Goal: Task Accomplishment & Management: Manage account settings

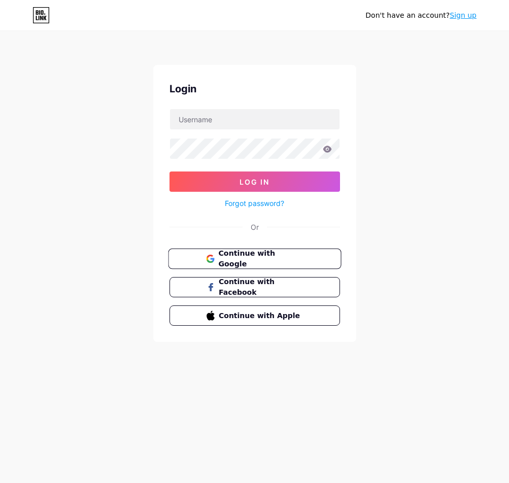
click at [266, 258] on span "Continue with Google" at bounding box center [260, 259] width 85 height 22
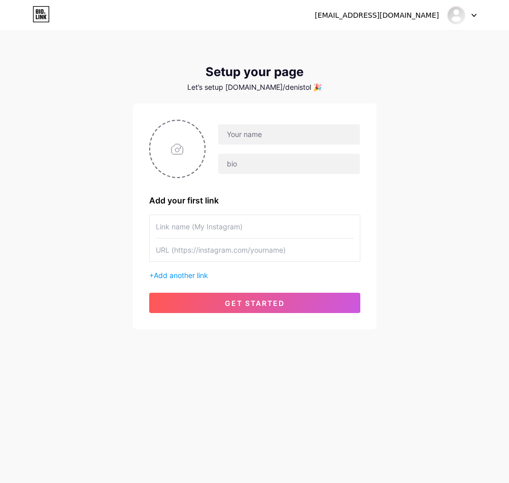
click at [449, 143] on div "[EMAIL_ADDRESS][DOMAIN_NAME] Dashboard Logout Setup your page Let’s setup [DOMA…" at bounding box center [254, 181] width 509 height 362
click at [409, 108] on div "[EMAIL_ADDRESS][DOMAIN_NAME] Dashboard Logout Setup your page Let’s setup [DOMA…" at bounding box center [254, 181] width 509 height 362
click at [365, 14] on div "[EMAIL_ADDRESS][DOMAIN_NAME]" at bounding box center [376, 15] width 124 height 11
drag, startPoint x: 365, startPoint y: 14, endPoint x: 432, endPoint y: 14, distance: 66.9
click at [432, 14] on div "[EMAIL_ADDRESS][DOMAIN_NAME]" at bounding box center [376, 15] width 124 height 11
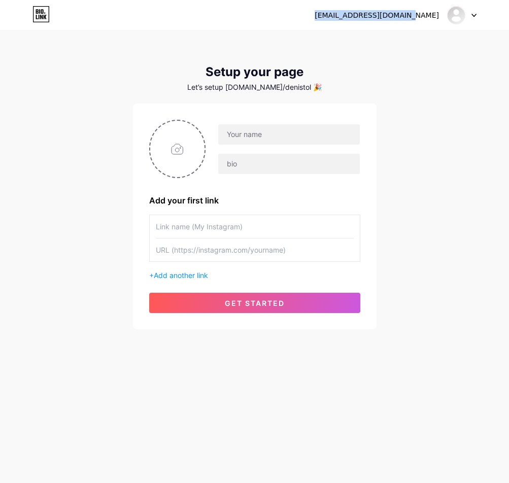
copy div "[EMAIL_ADDRESS][DOMAIN_NAME]"
click at [186, 150] on input "file" at bounding box center [177, 149] width 55 height 56
click at [386, 161] on div "[EMAIL_ADDRESS][DOMAIN_NAME] Dashboard Logout Setup your page Let’s setup [DOMA…" at bounding box center [254, 181] width 509 height 362
click at [392, 80] on div "[EMAIL_ADDRESS][DOMAIN_NAME] Dashboard Logout Setup your page Let’s setup [DOMA…" at bounding box center [254, 181] width 509 height 362
click at [365, 17] on div "[EMAIL_ADDRESS][DOMAIN_NAME]" at bounding box center [376, 15] width 124 height 11
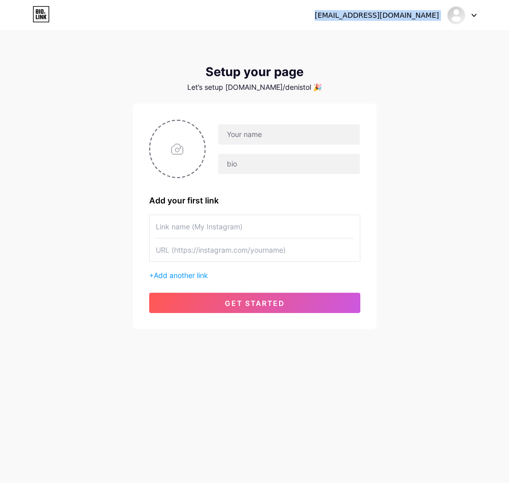
drag, startPoint x: 365, startPoint y: 17, endPoint x: 442, endPoint y: 15, distance: 76.6
click at [442, 15] on div "[EMAIL_ADDRESS][DOMAIN_NAME]" at bounding box center [395, 15] width 162 height 18
copy div "[EMAIL_ADDRESS][DOMAIN_NAME] Dashboard Logout"
